Goal: Task Accomplishment & Management: Use online tool/utility

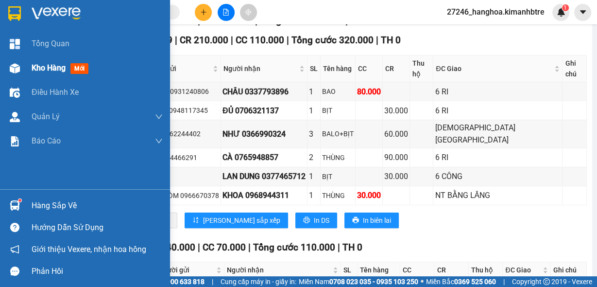
click at [37, 66] on span "Kho hàng" at bounding box center [49, 67] width 34 height 9
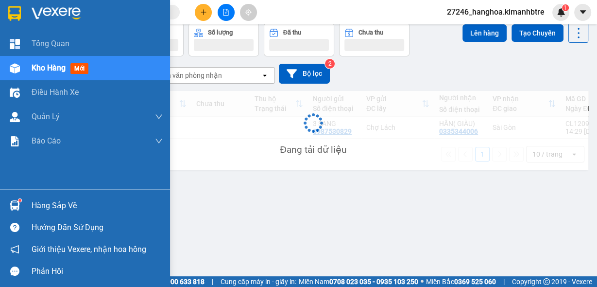
scroll to position [44, 0]
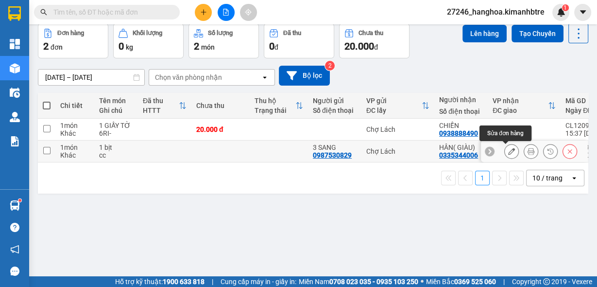
click at [508, 152] on icon at bounding box center [511, 151] width 7 height 7
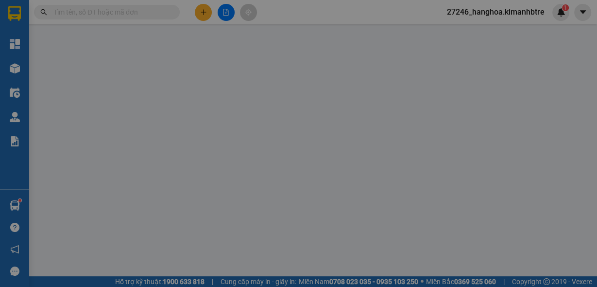
type input "0987530829"
type input "3 SANG"
type input "0335344006"
type input "HÂN( GIÀU)"
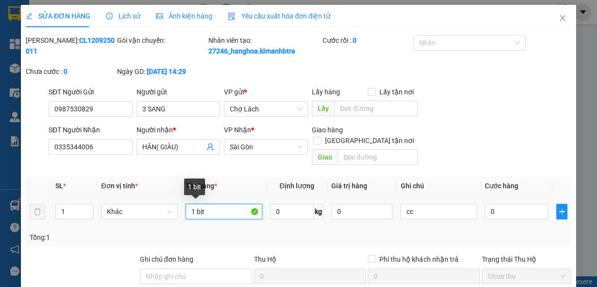
click at [206, 213] on input "1 bịt" at bounding box center [224, 212] width 77 height 16
type input "1 BỊT"
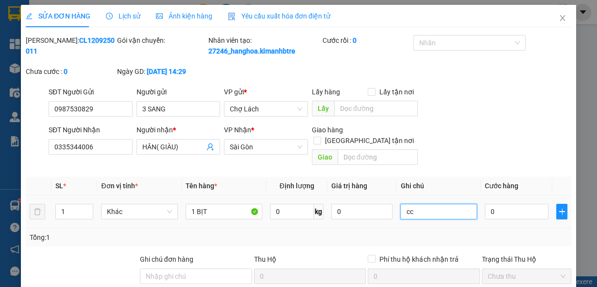
click at [436, 215] on input "cc" at bounding box center [439, 212] width 77 height 16
type input "c"
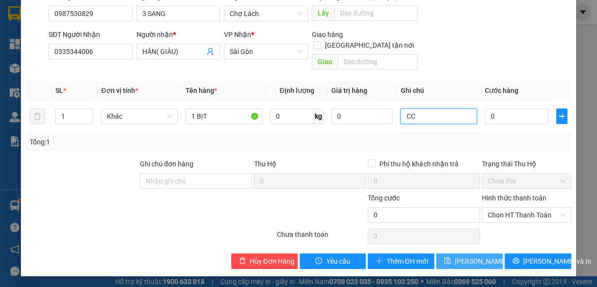
type input "CC"
click at [455, 263] on span "[PERSON_NAME] thay đổi" at bounding box center [494, 261] width 78 height 11
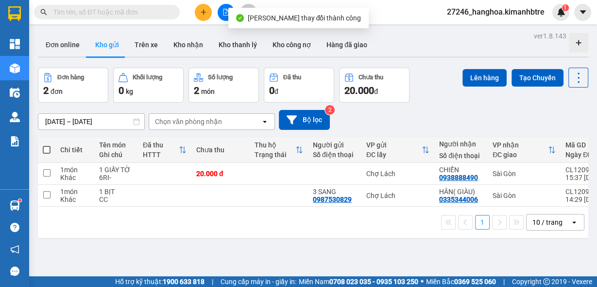
click at [46, 149] on span at bounding box center [47, 150] width 8 height 8
click at [47, 145] on input "checkbox" at bounding box center [47, 145] width 0 height 0
checkbox input "true"
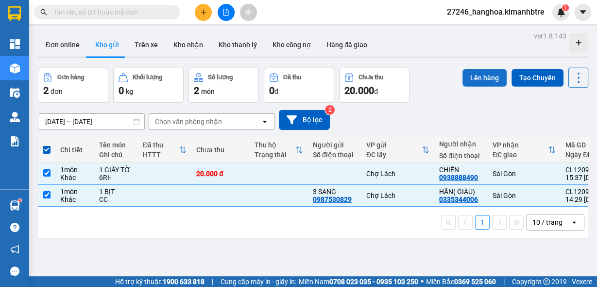
click at [474, 72] on button "Lên hàng" at bounding box center [485, 78] width 44 height 18
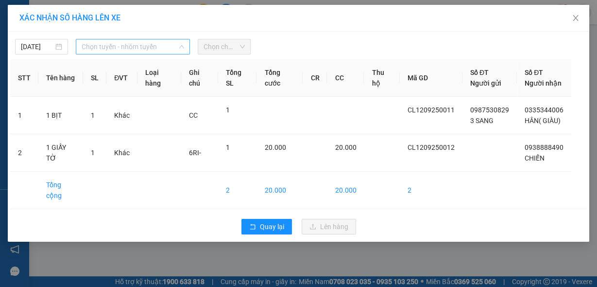
click at [139, 46] on span "Chọn tuyến - nhóm tuyến" at bounding box center [133, 46] width 103 height 15
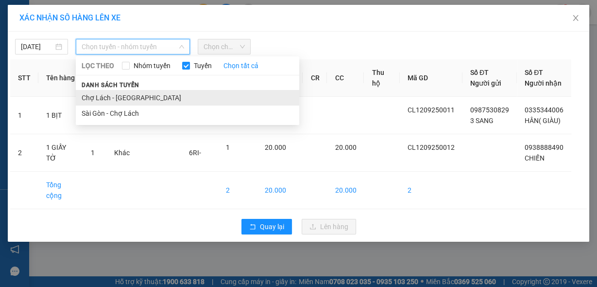
click at [147, 93] on li "Chợ Lách - [GEOGRAPHIC_DATA]" at bounding box center [188, 98] width 224 height 16
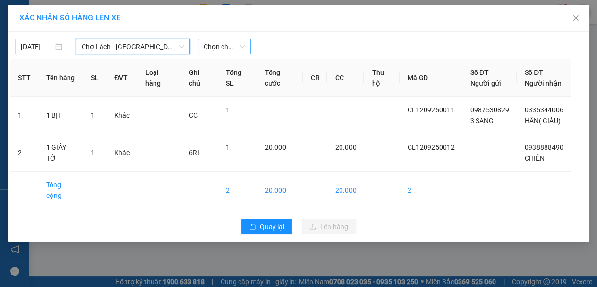
click at [222, 46] on span "Chọn chuyến" at bounding box center [224, 46] width 41 height 15
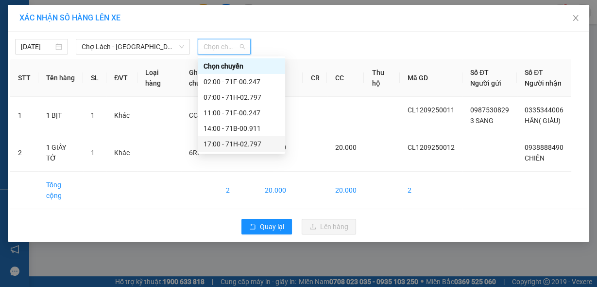
click at [237, 145] on div "17:00 - 71H-02.797" at bounding box center [242, 144] width 76 height 11
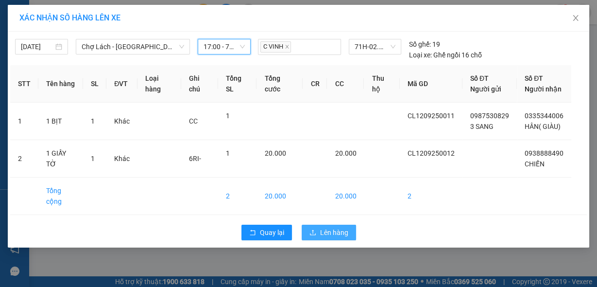
click at [338, 227] on span "Lên hàng" at bounding box center [334, 232] width 28 height 11
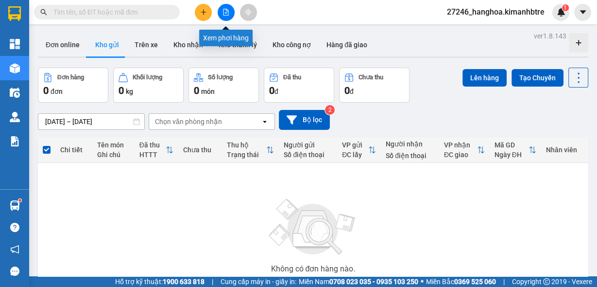
click at [230, 13] on button at bounding box center [226, 12] width 17 height 17
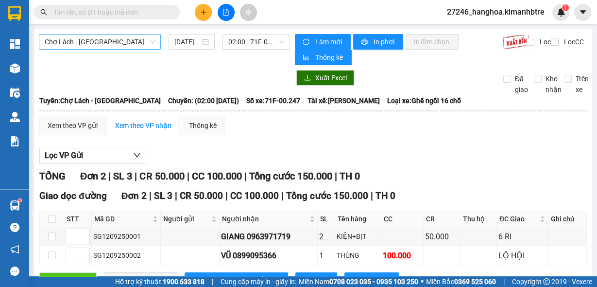
click at [125, 45] on span "Chợ Lách - [GEOGRAPHIC_DATA]" at bounding box center [100, 42] width 110 height 15
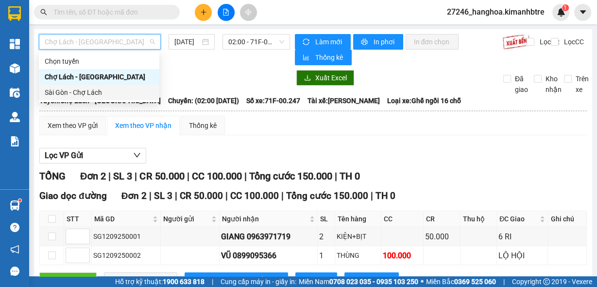
click at [114, 99] on div "Sài Gòn - Chợ Lách" at bounding box center [99, 93] width 121 height 16
type input "[DATE]"
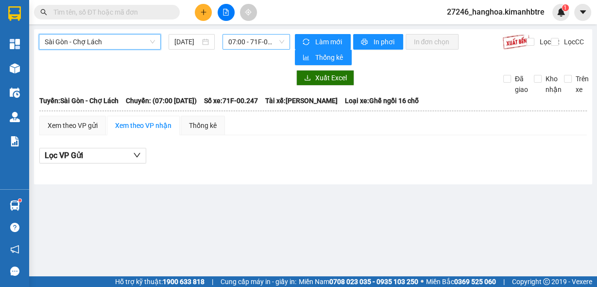
click at [251, 39] on span "07:00 - 71F-00.247" at bounding box center [256, 42] width 56 height 15
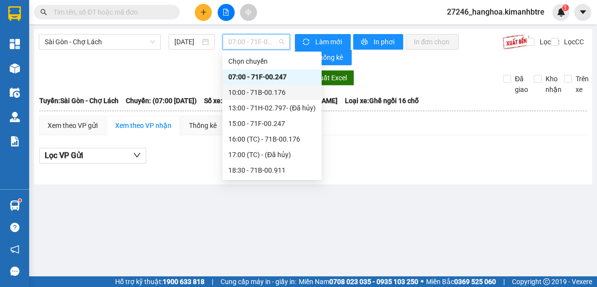
click at [259, 91] on div "10:00 - 71B-00.176" at bounding box center [272, 92] width 88 height 11
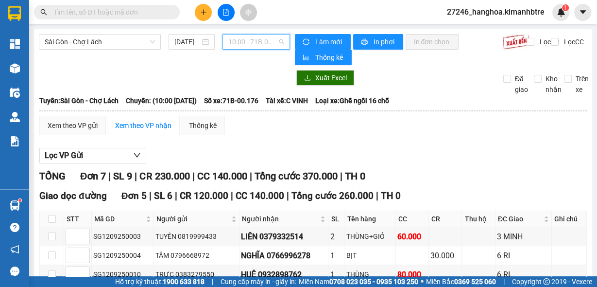
drag, startPoint x: 268, startPoint y: 41, endPoint x: 283, endPoint y: 79, distance: 40.8
click at [268, 41] on span "10:00 - 71B-00.176" at bounding box center [256, 42] width 56 height 15
